Goal: Book appointment/travel/reservation

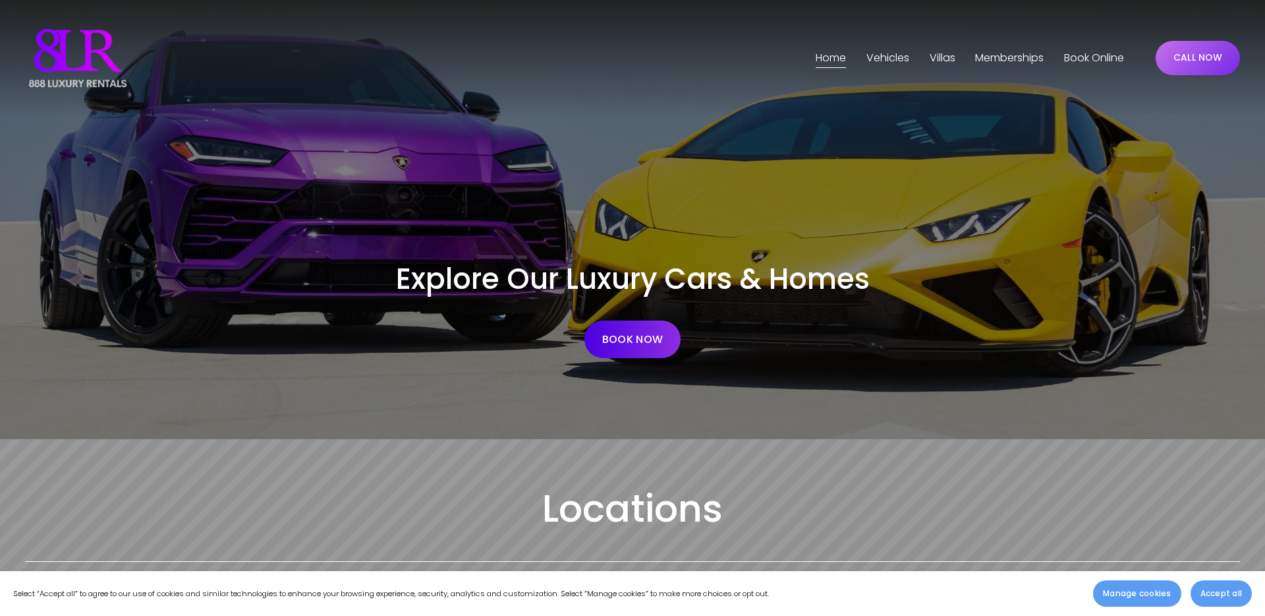
click at [884, 53] on span "Vehicles" at bounding box center [888, 58] width 43 height 19
click at [0, 0] on span "Phoenix" at bounding box center [0, 0] width 0 height 0
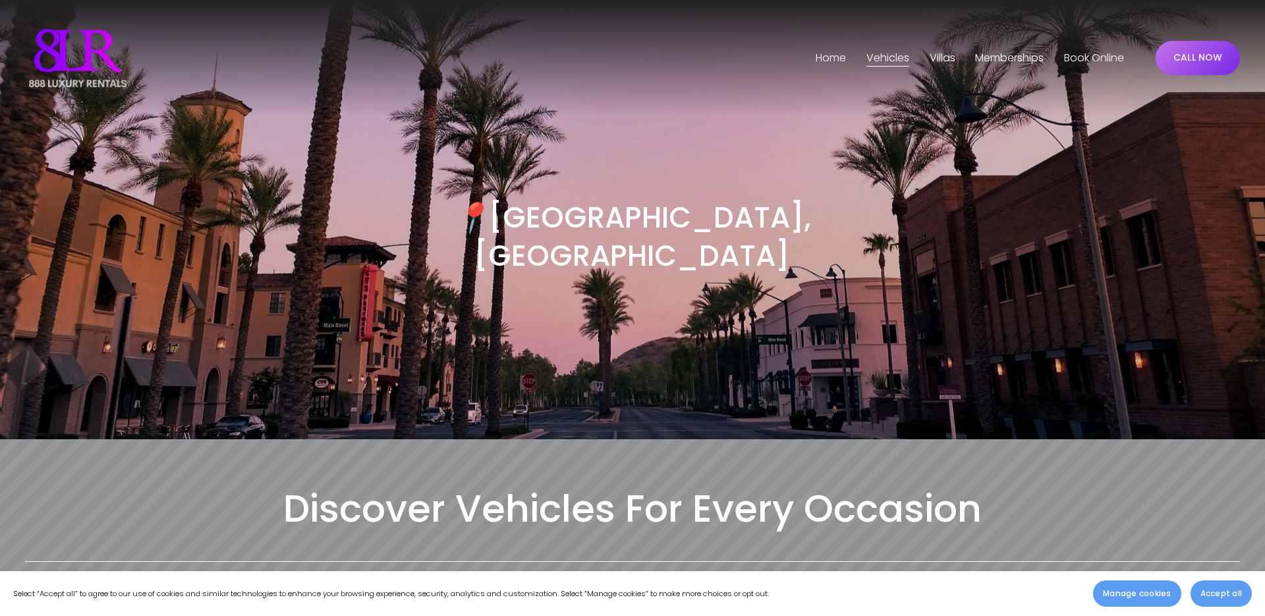
click at [0, 0] on span "Phoenix" at bounding box center [0, 0] width 0 height 0
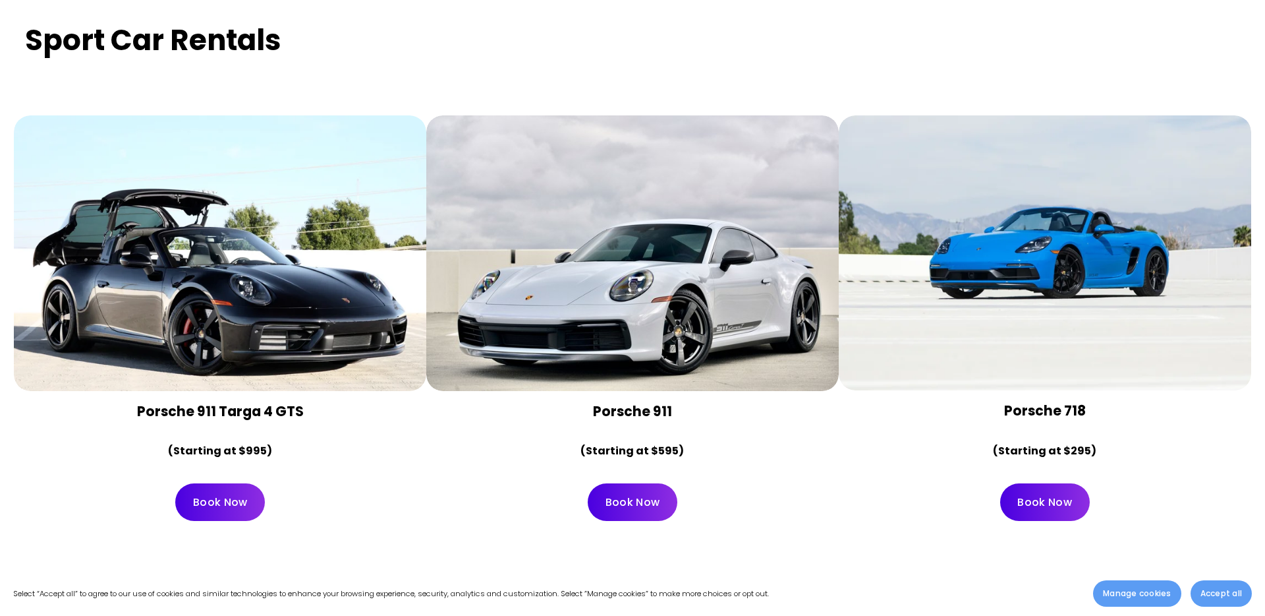
scroll to position [5309, 0]
